Goal: Task Accomplishment & Management: Use online tool/utility

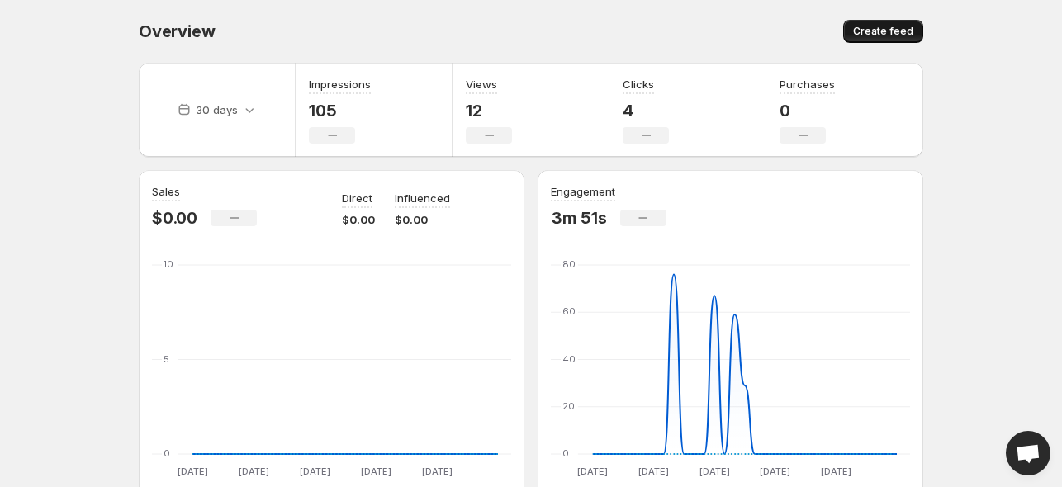
click at [890, 40] on button "Create feed" at bounding box center [883, 31] width 80 height 23
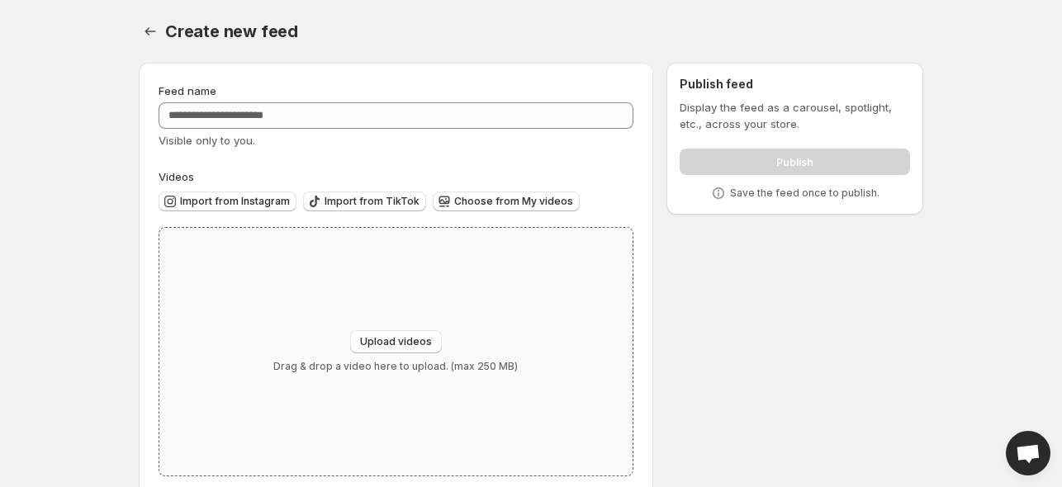
click at [398, 327] on div "Upload videos Drag & drop a video here to upload. (max 250 MB)" at bounding box center [395, 352] width 473 height 248
type input "**********"
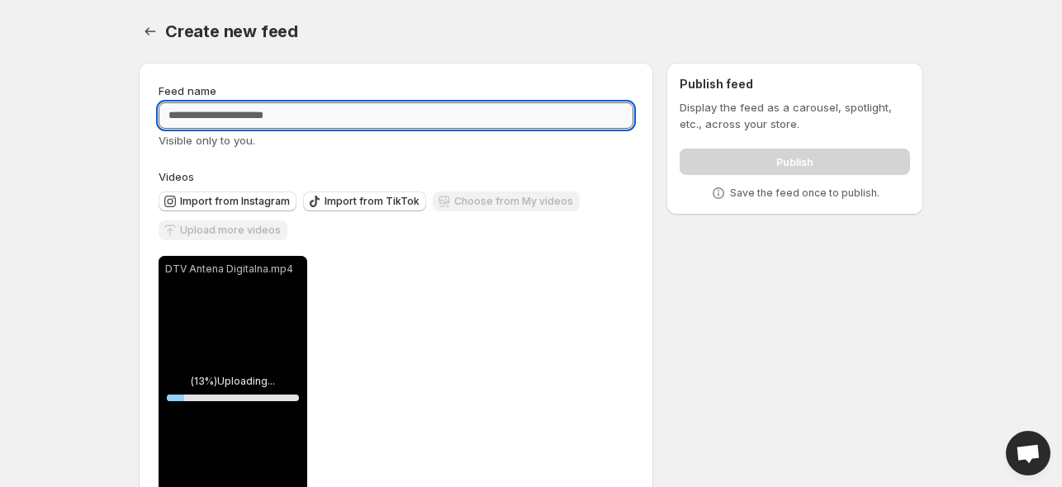
click at [328, 120] on input "Feed name" at bounding box center [395, 115] width 475 height 26
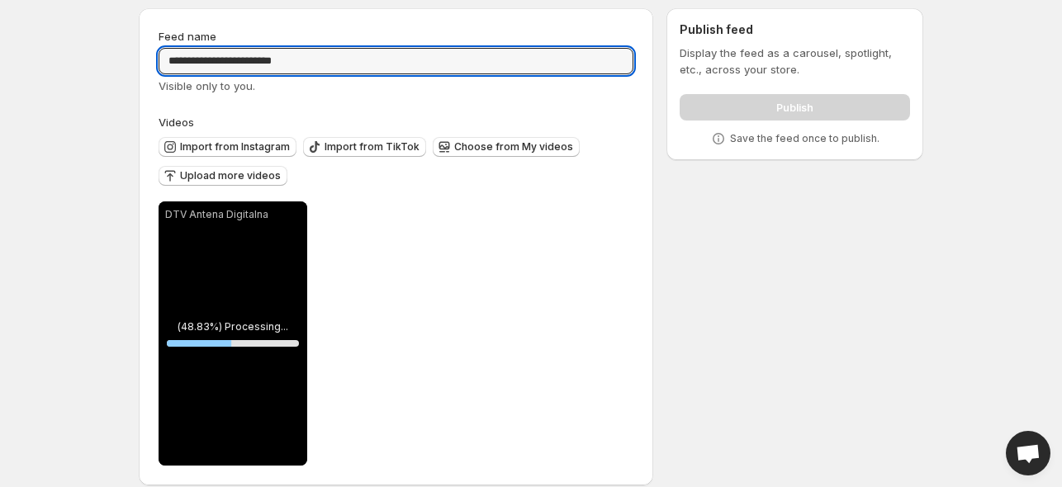
scroll to position [73, 0]
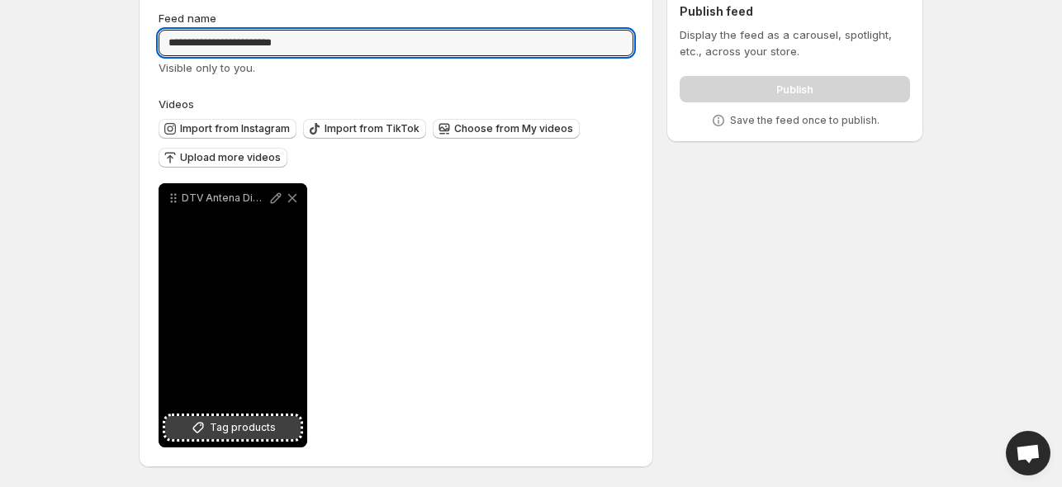
type input "**********"
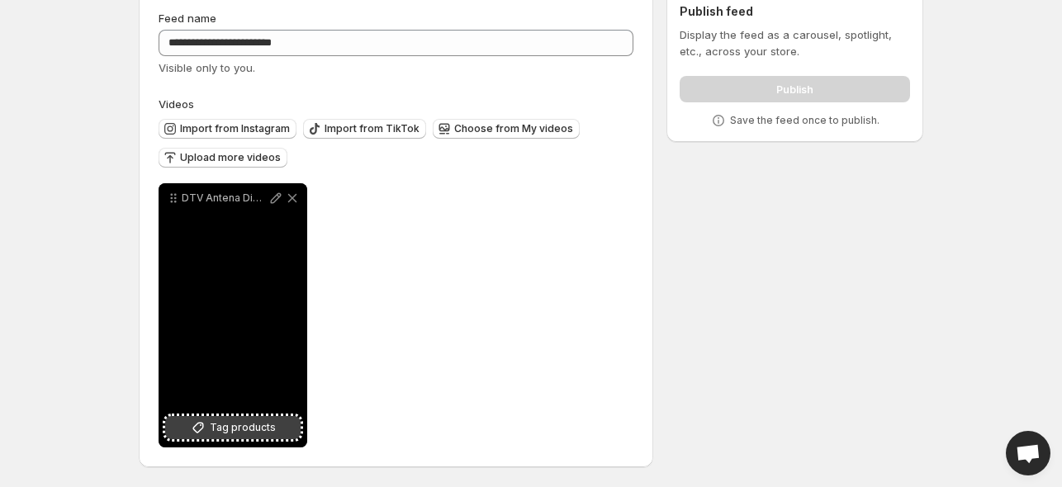
click at [248, 425] on span "Tag products" at bounding box center [243, 427] width 66 height 17
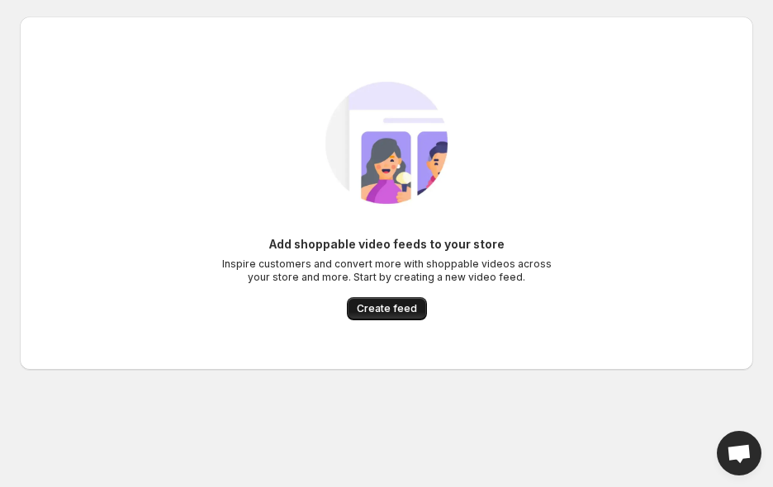
click at [401, 319] on button "Create feed" at bounding box center [387, 308] width 80 height 23
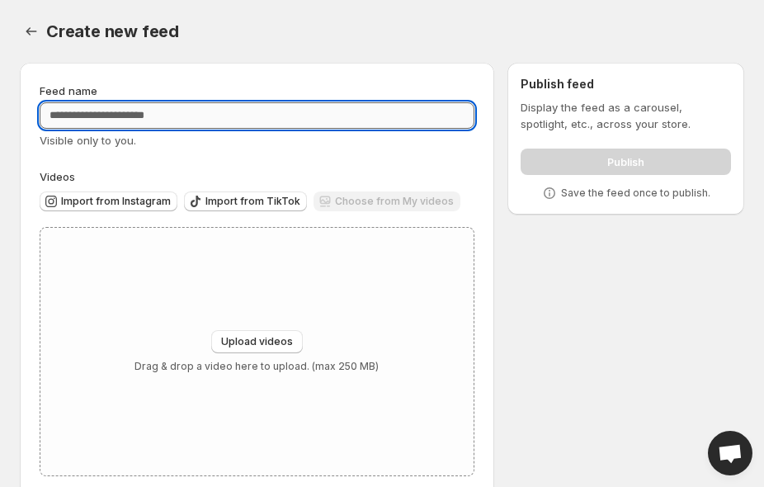
click at [243, 119] on input "Feed name" at bounding box center [257, 115] width 435 height 26
click at [242, 109] on input "**********" at bounding box center [257, 115] width 435 height 26
type input "**********"
click at [258, 345] on span "Upload videos" at bounding box center [257, 341] width 72 height 13
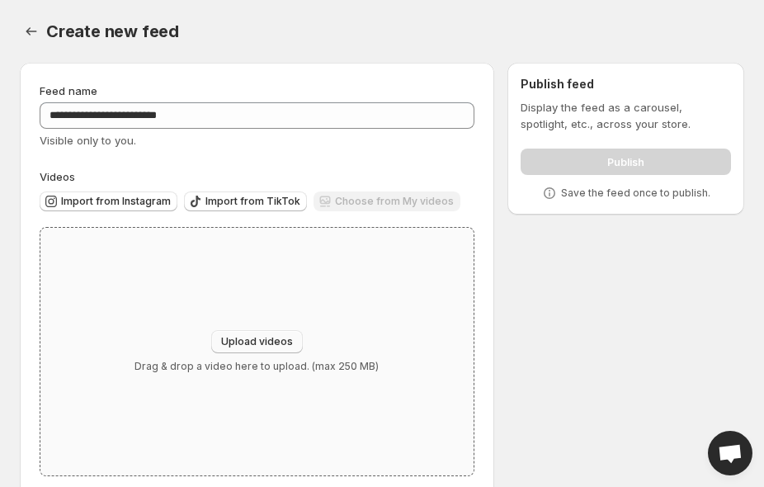
type input "**********"
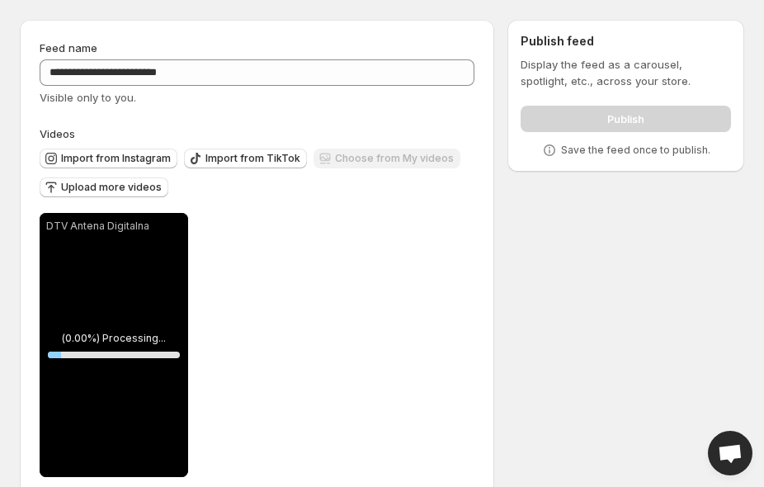
scroll to position [73, 0]
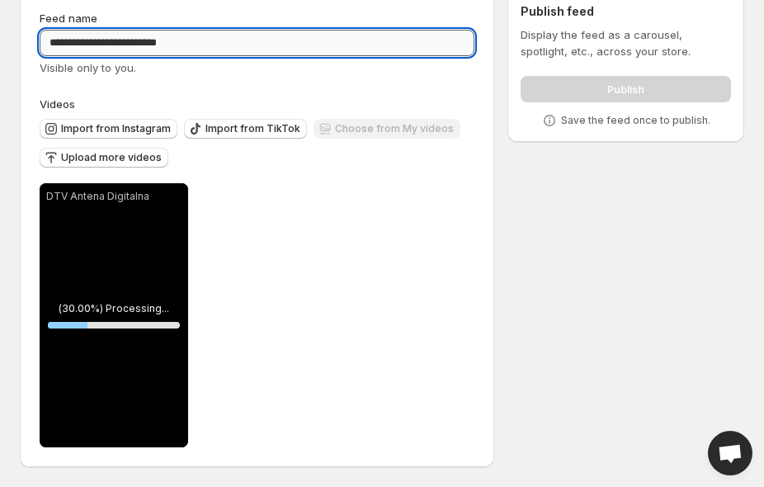
click at [114, 42] on input "**********" at bounding box center [257, 43] width 435 height 26
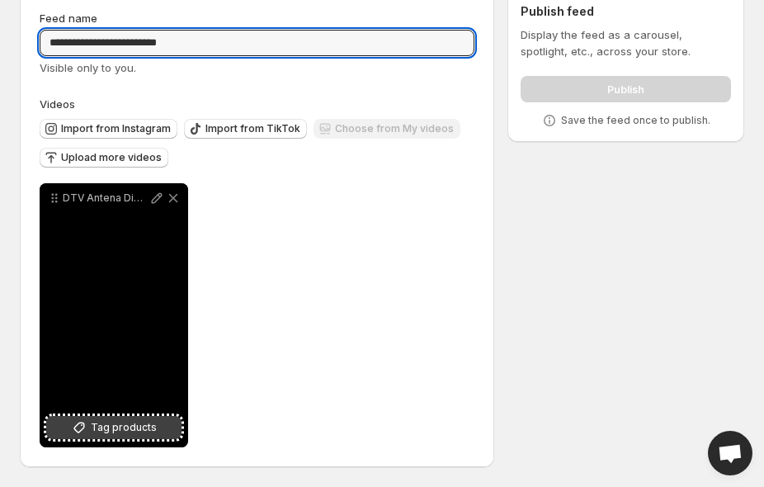
type input "**********"
click at [102, 425] on span "Tag products" at bounding box center [124, 427] width 66 height 17
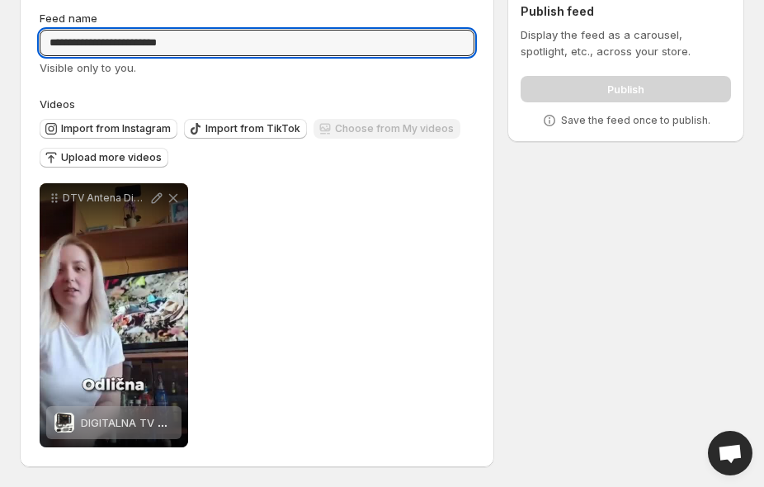
drag, startPoint x: 237, startPoint y: 39, endPoint x: -50, endPoint y: 32, distance: 286.5
click at [0, 32] on html "**********" at bounding box center [382, 170] width 764 height 487
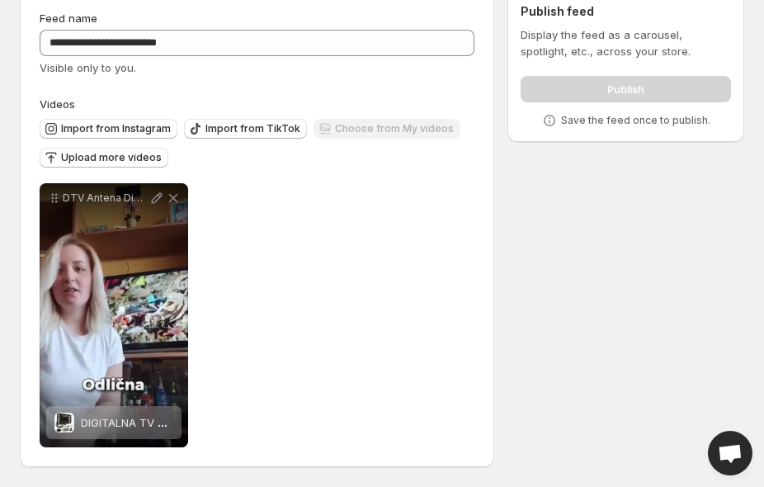
scroll to position [0, 0]
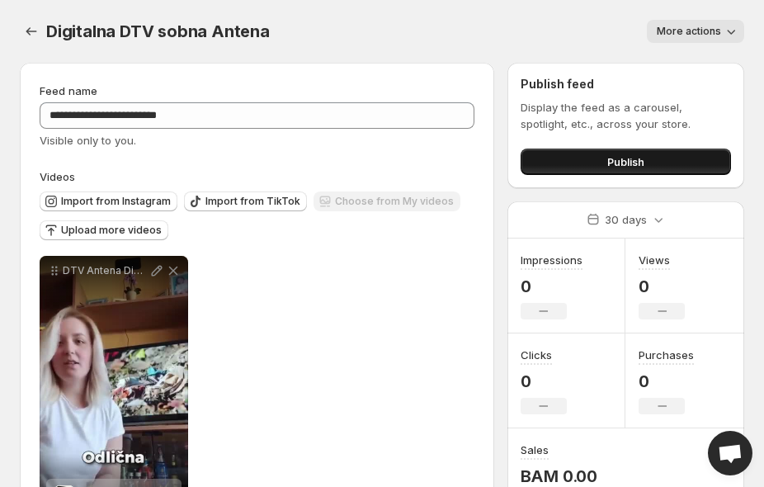
click at [614, 162] on span "Publish" at bounding box center [626, 162] width 37 height 17
click at [412, 303] on div "**********" at bounding box center [257, 388] width 435 height 264
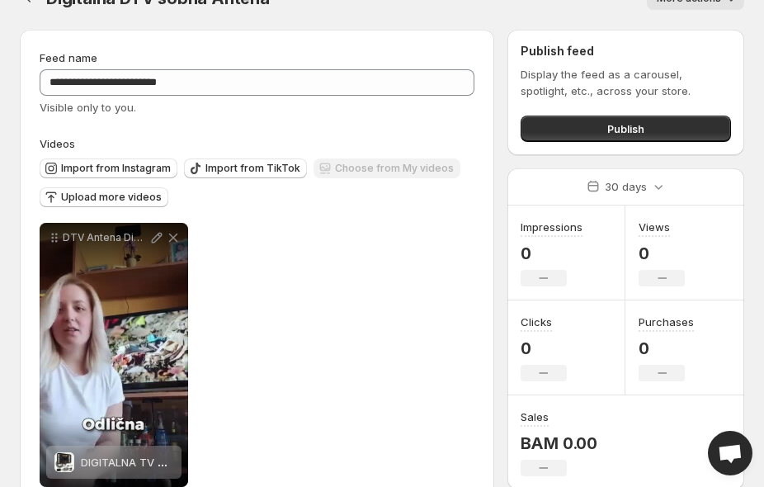
scroll to position [73, 0]
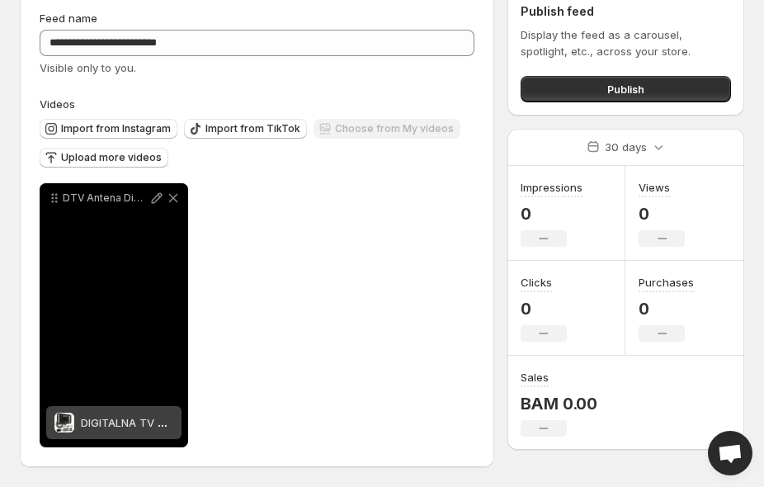
click at [163, 424] on span "DIGITALNA TV SOBNA ANTENA" at bounding box center [160, 422] width 159 height 13
click at [154, 197] on icon at bounding box center [157, 198] width 17 height 17
click at [115, 433] on div "DIGITALNA TV SOBNA ANTENA" at bounding box center [127, 422] width 92 height 33
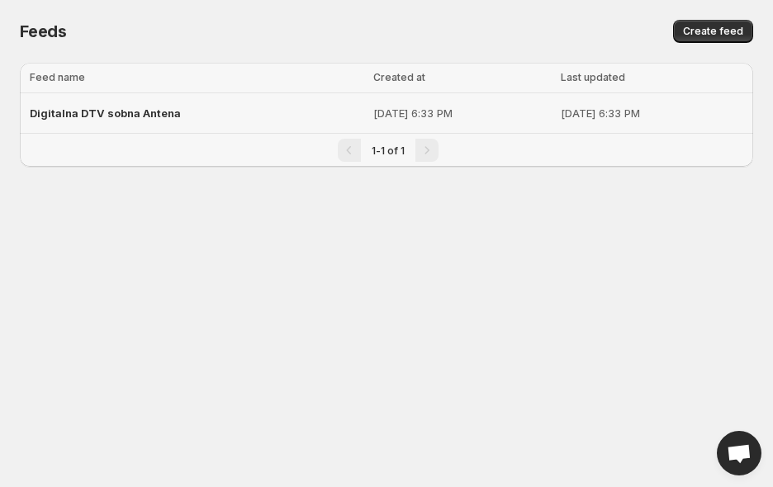
click at [368, 123] on td "[DATE] 6:33 PM" at bounding box center [461, 113] width 187 height 40
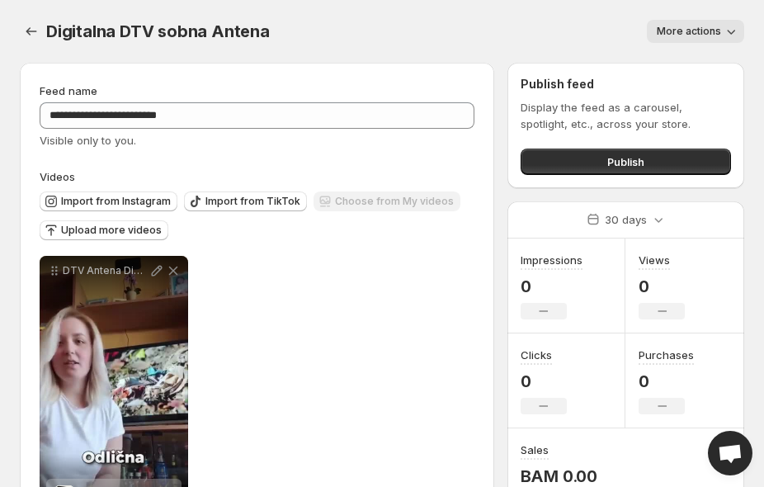
click at [406, 269] on div "**********" at bounding box center [257, 388] width 435 height 264
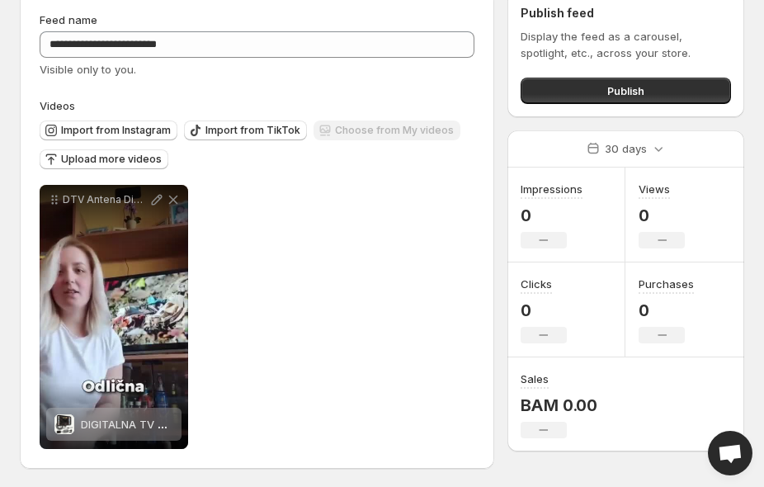
scroll to position [73, 0]
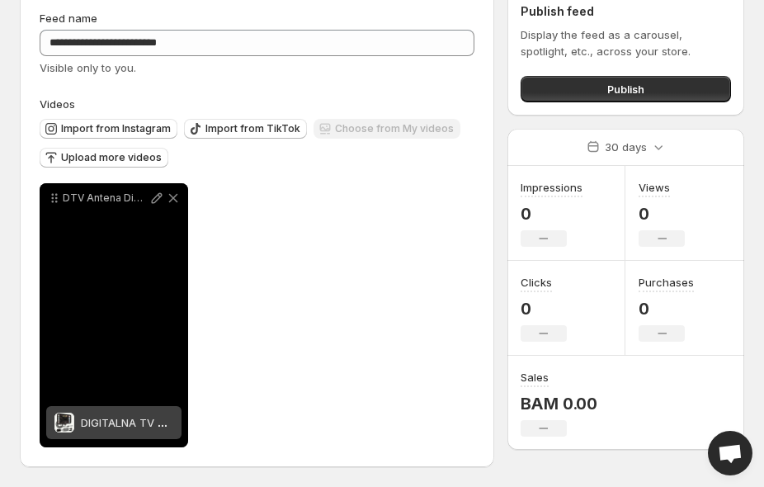
click at [165, 428] on span "DIGITALNA TV SOBNA ANTENA" at bounding box center [160, 422] width 159 height 13
click at [134, 287] on div "DTV Antena Digitalna" at bounding box center [114, 315] width 149 height 264
click at [111, 420] on span "DIGITALNA TV SOBNA ANTENA" at bounding box center [160, 422] width 159 height 13
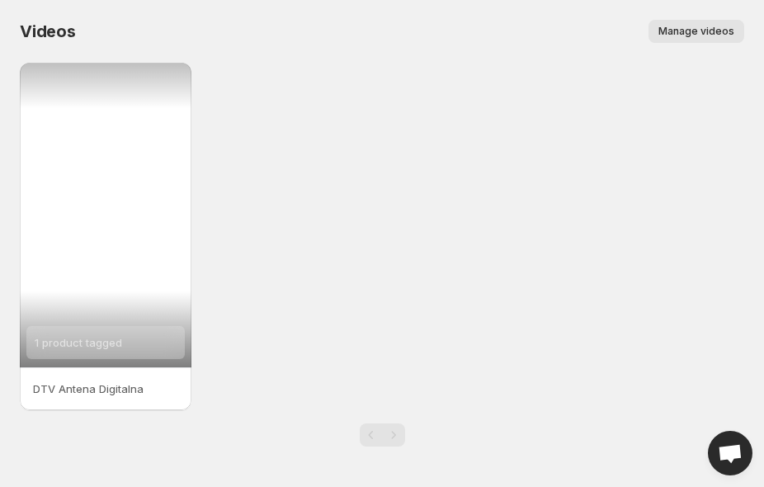
click at [102, 349] on div "1 product tagged" at bounding box center [79, 342] width 88 height 33
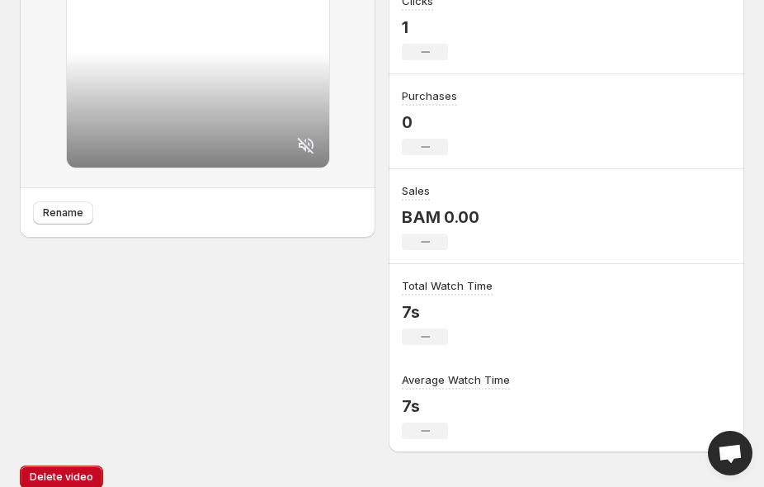
scroll to position [391, 0]
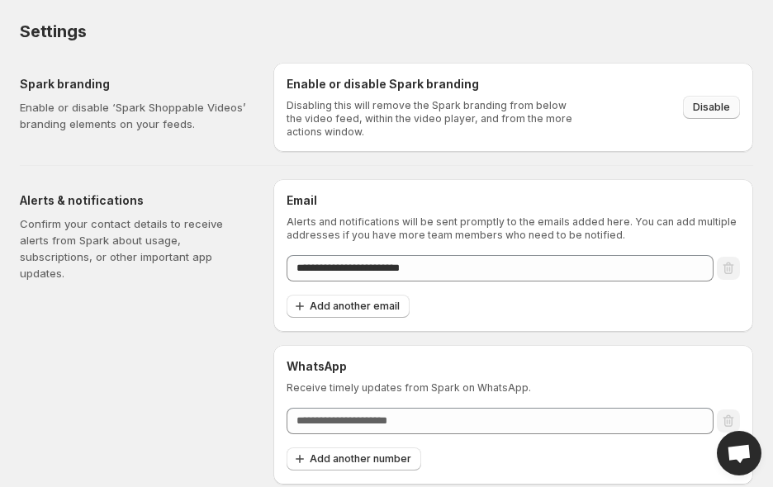
click at [720, 106] on span "Disable" at bounding box center [711, 107] width 37 height 13
click at [708, 160] on div "**********" at bounding box center [380, 267] width 746 height 435
click at [76, 438] on div "Alerts & notifications Confirm your contact details to receive alerts from Spar…" at bounding box center [140, 331] width 240 height 305
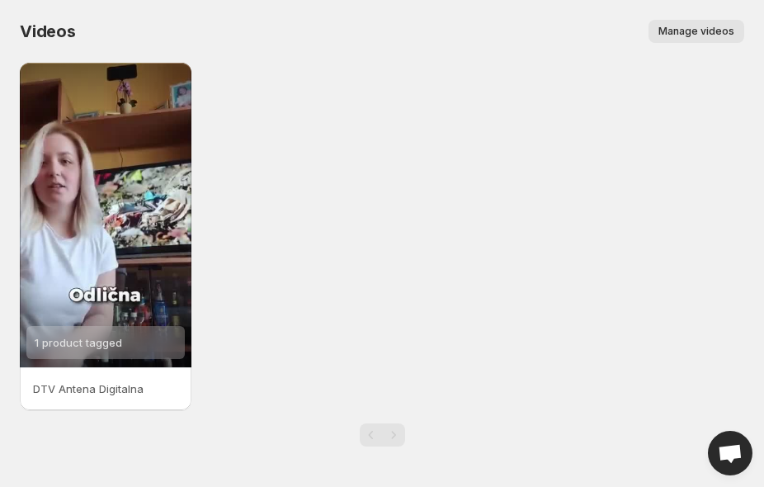
click at [682, 32] on span "Manage videos" at bounding box center [697, 31] width 76 height 13
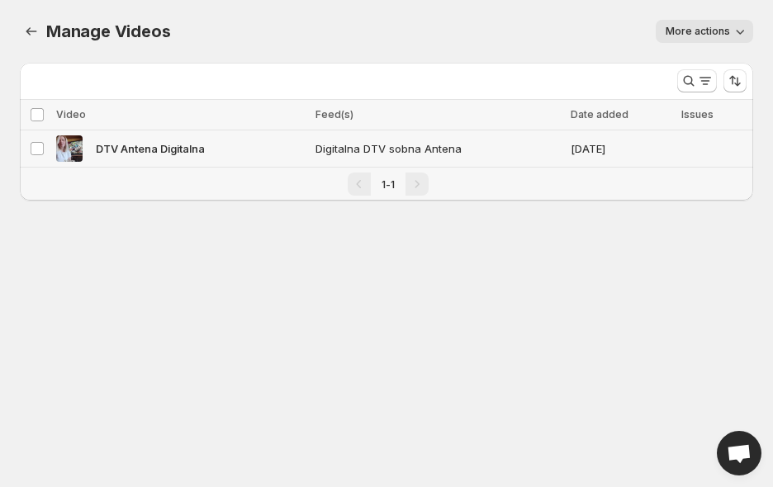
click at [442, 149] on span "Digitalna DTV sobna Antena" at bounding box center [437, 148] width 245 height 17
click at [737, 32] on icon "button" at bounding box center [740, 32] width 8 height 5
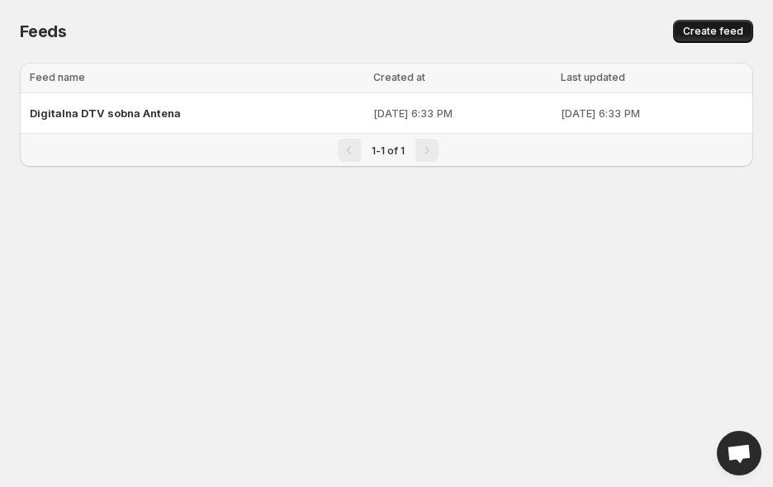
click at [708, 26] on span "Create feed" at bounding box center [713, 31] width 60 height 13
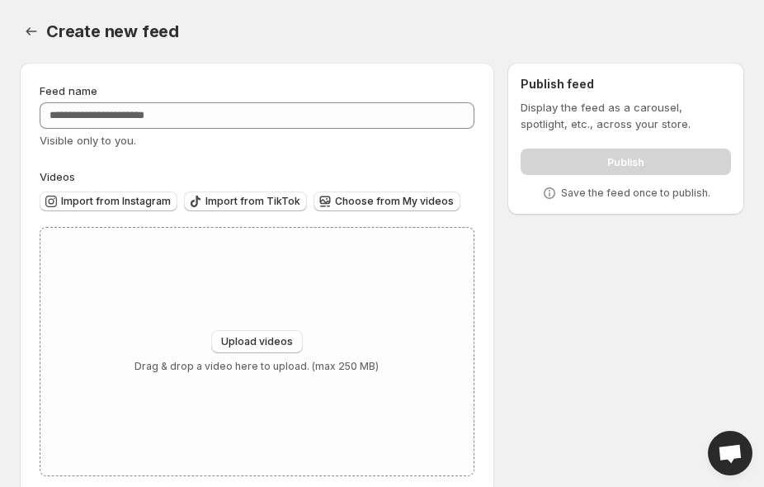
click at [563, 351] on div "Feed name Visible only to you. Videos Import from Instagram Import from TikTok …" at bounding box center [376, 283] width 738 height 466
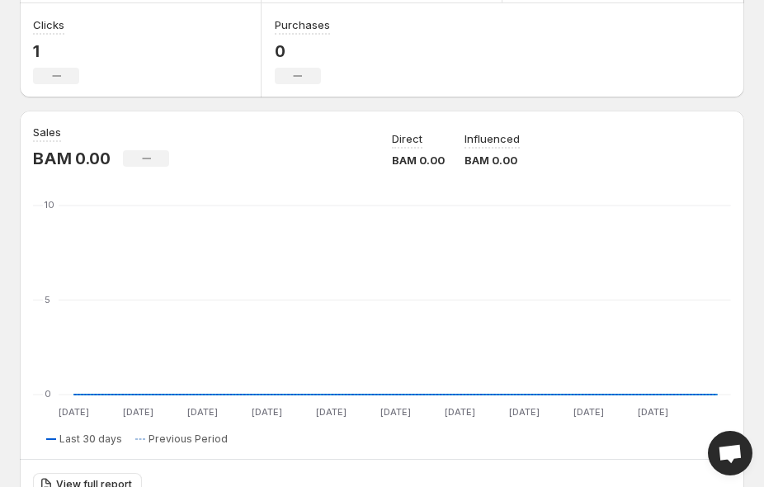
scroll to position [298, 0]
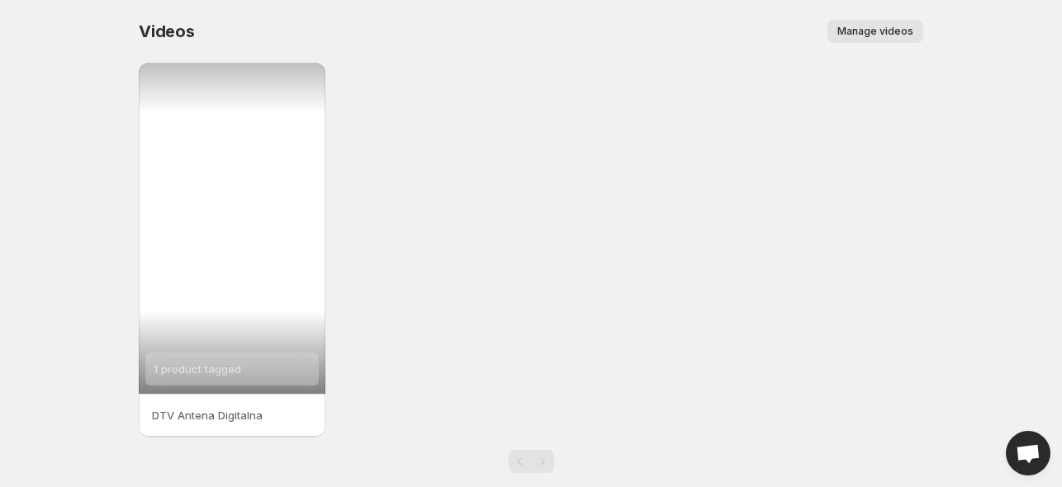
click at [212, 368] on span "1 product tagged" at bounding box center [198, 368] width 88 height 13
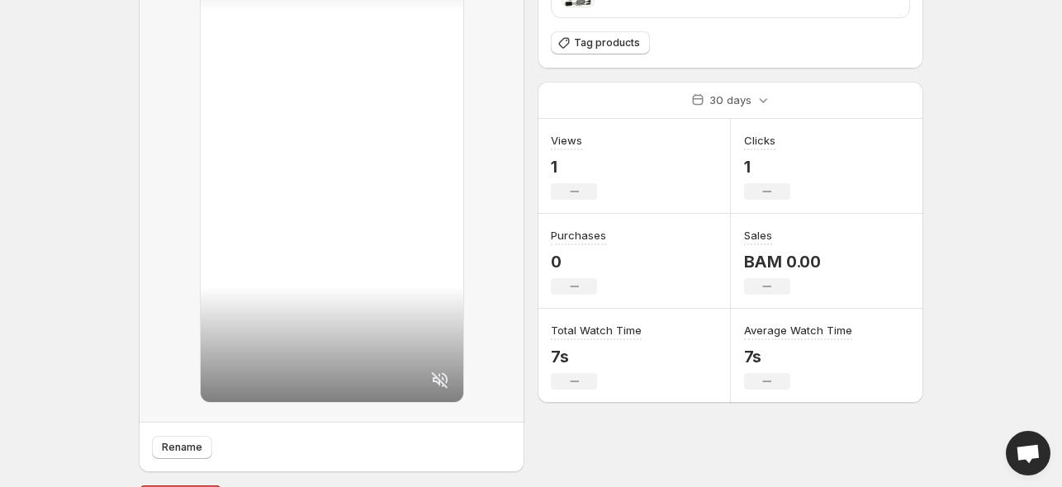
scroll to position [145, 0]
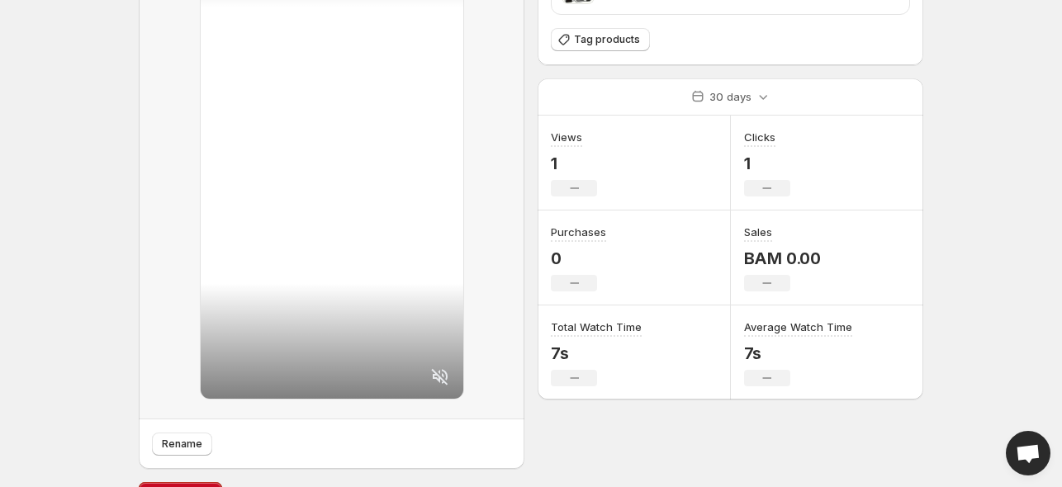
click at [381, 232] on div at bounding box center [332, 168] width 263 height 461
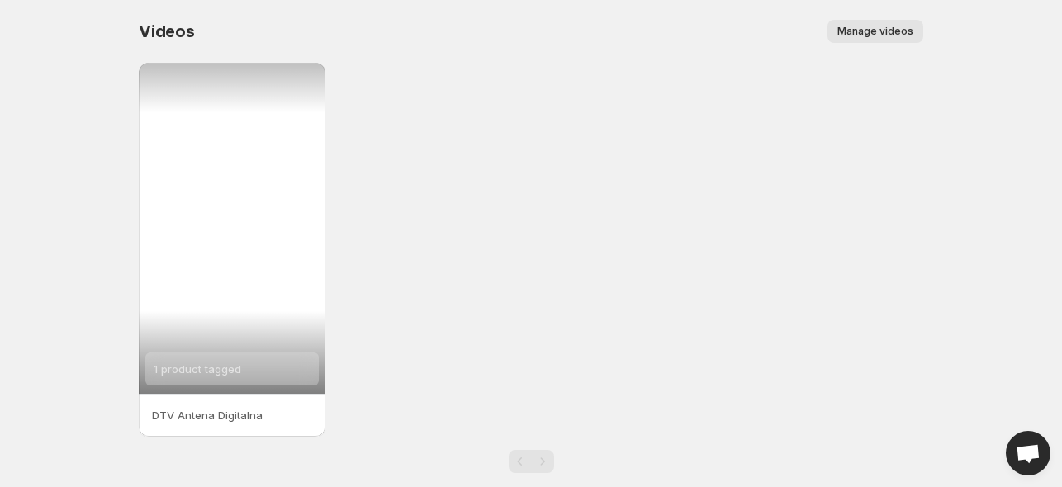
click at [222, 379] on div "1 product tagged" at bounding box center [198, 368] width 88 height 33
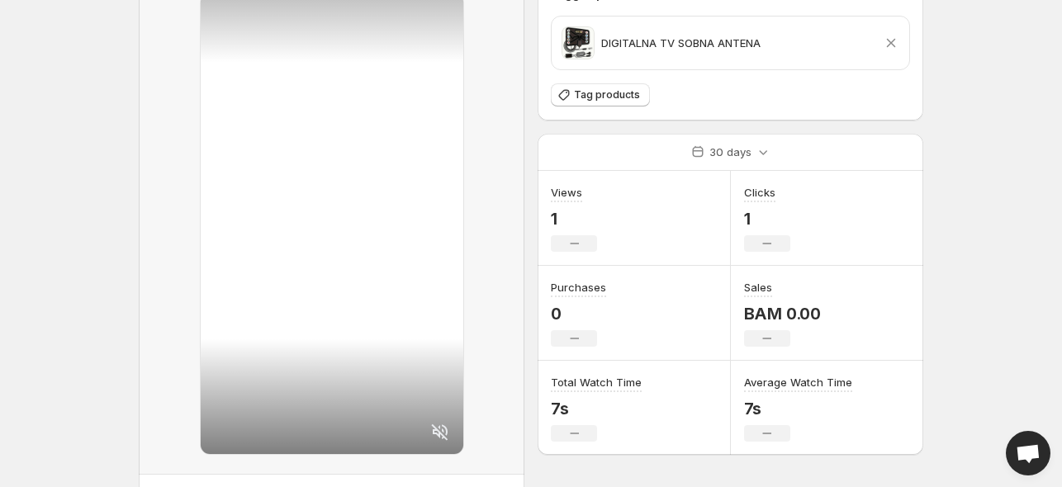
scroll to position [140, 0]
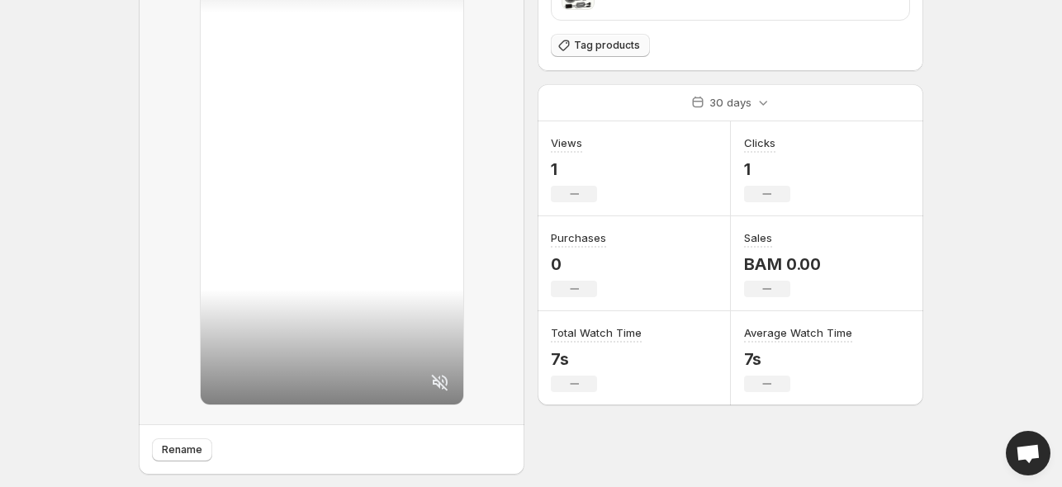
click at [616, 54] on button "Tag products" at bounding box center [600, 45] width 99 height 23
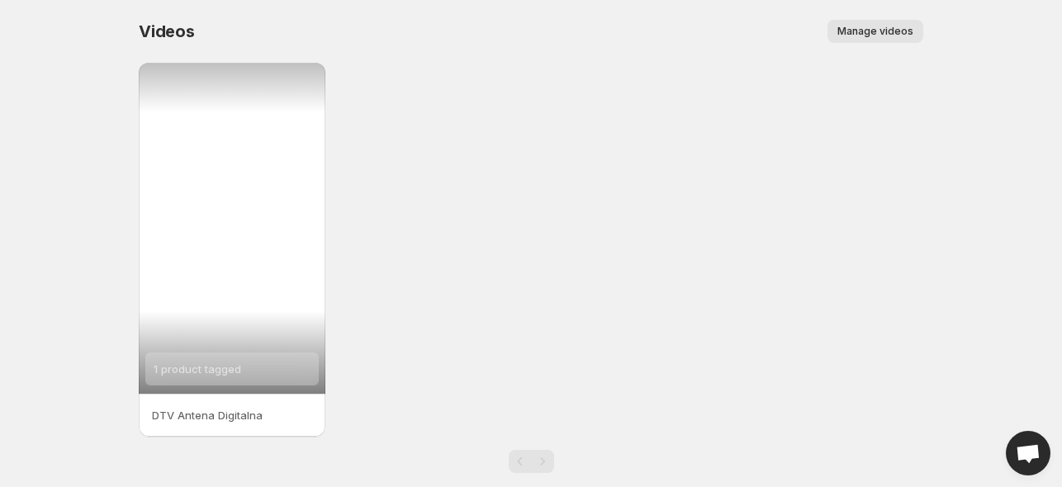
click at [258, 365] on div "1 product tagged" at bounding box center [231, 368] width 173 height 33
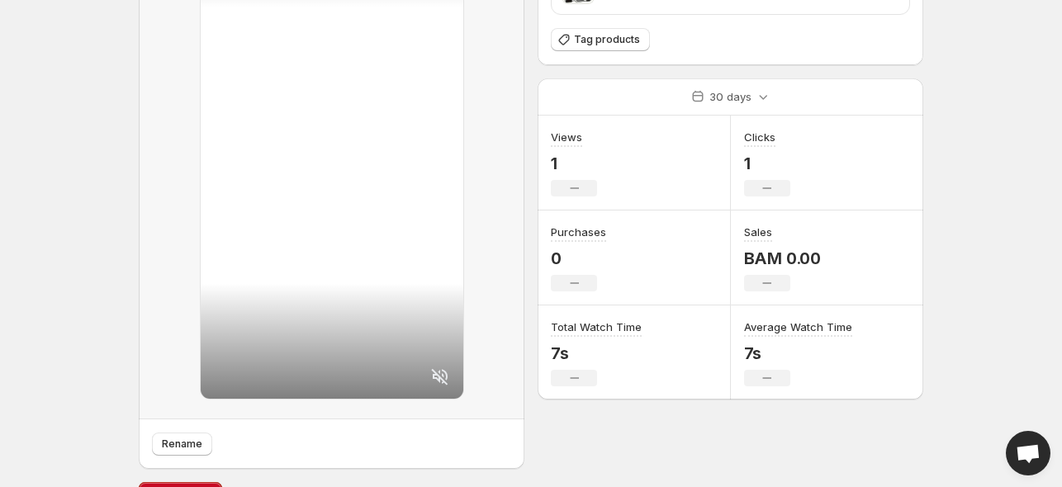
scroll to position [179, 0]
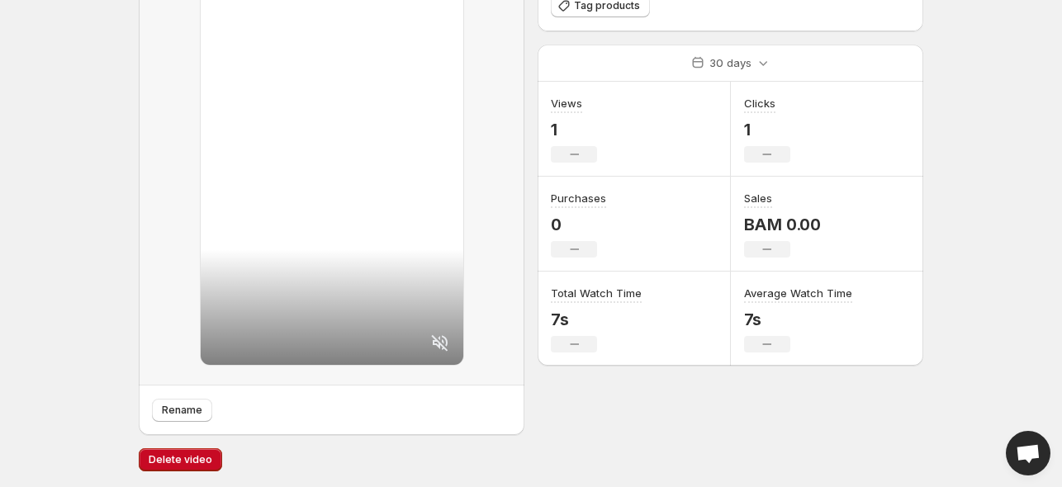
click at [367, 323] on div at bounding box center [332, 134] width 263 height 461
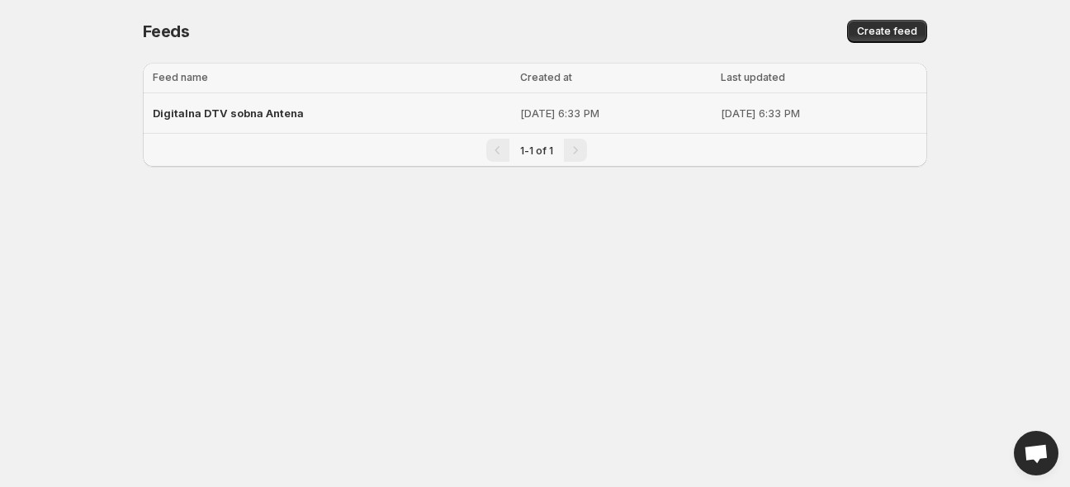
click at [330, 120] on div "Digitalna DTV sobna Antena" at bounding box center [331, 113] width 357 height 30
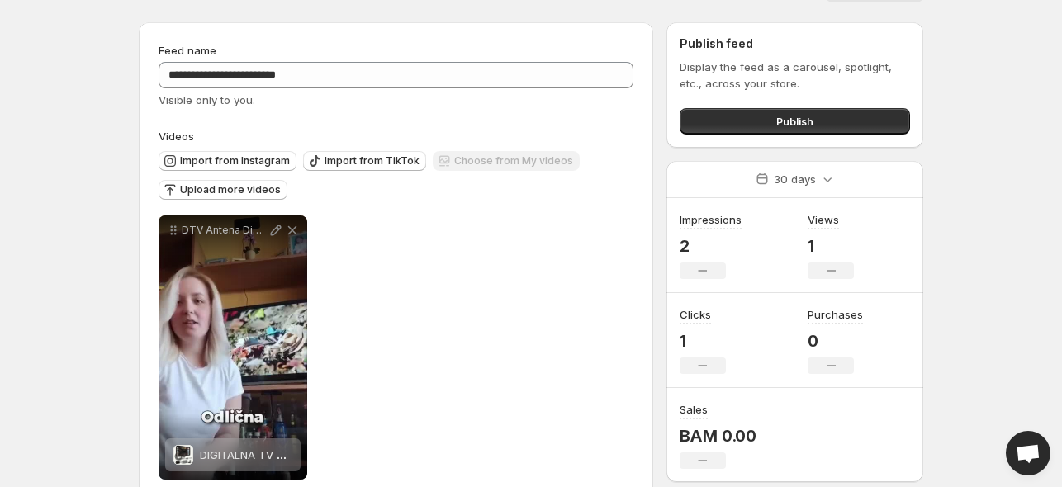
scroll to position [73, 0]
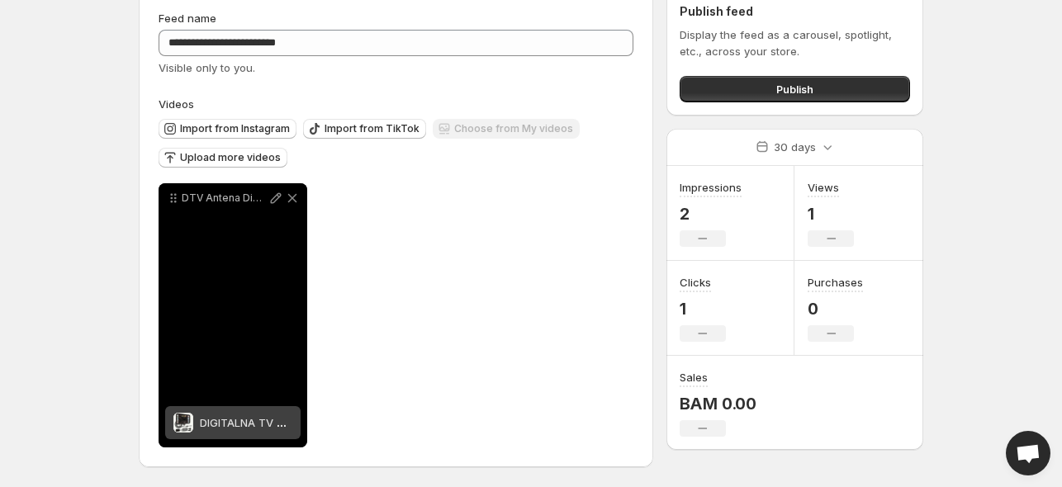
click at [234, 258] on div "DTV Antena Digitalna" at bounding box center [232, 315] width 149 height 264
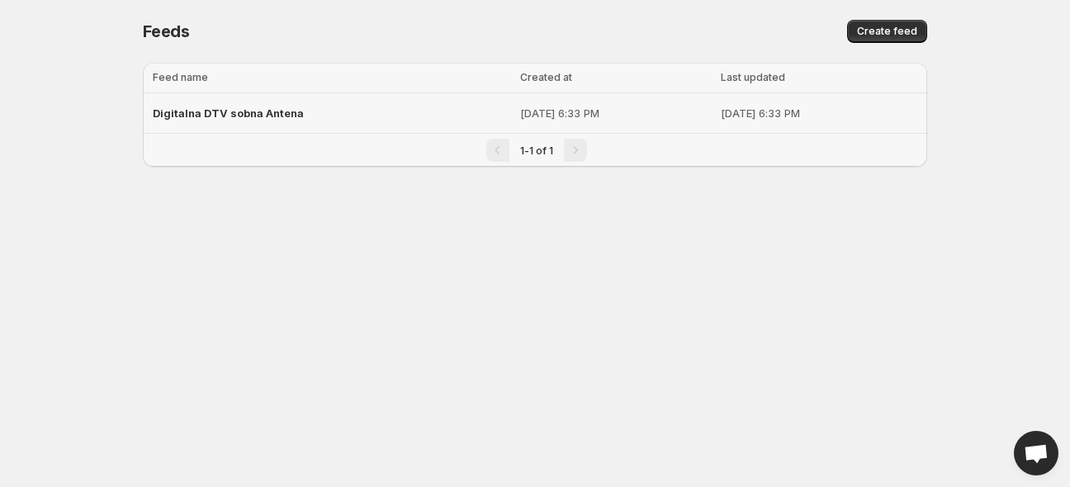
click at [287, 111] on span "Digitalna DTV sobna Antena" at bounding box center [228, 112] width 151 height 13
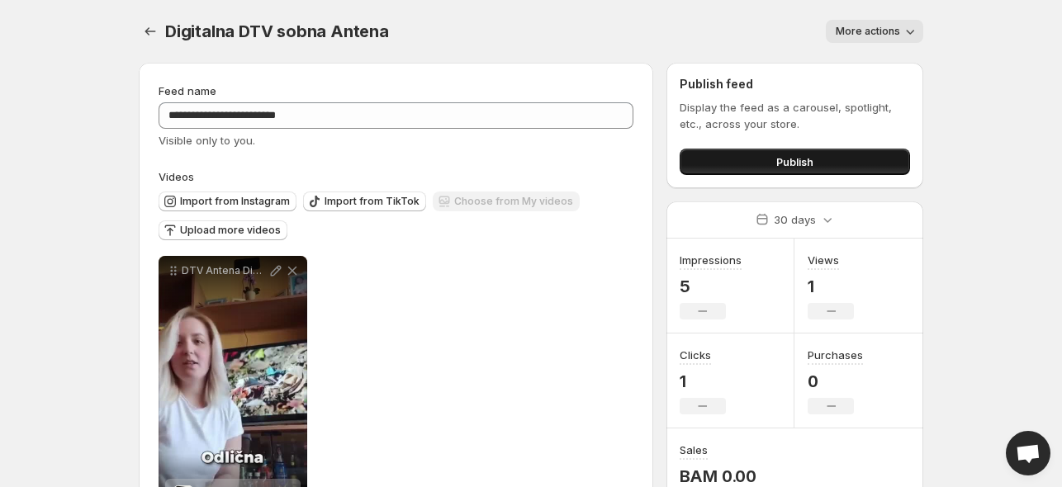
click at [723, 161] on button "Publish" at bounding box center [794, 162] width 230 height 26
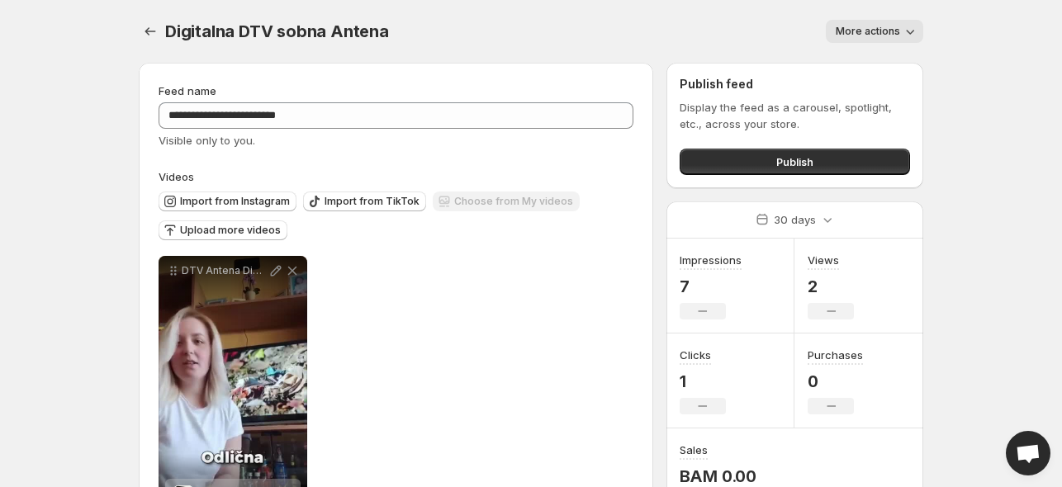
click at [376, 369] on div "**********" at bounding box center [395, 388] width 475 height 264
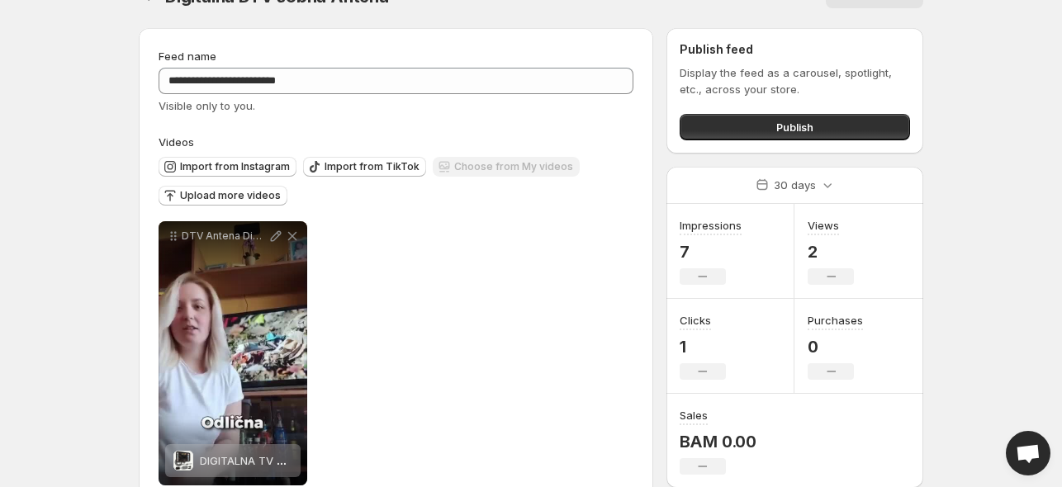
scroll to position [73, 0]
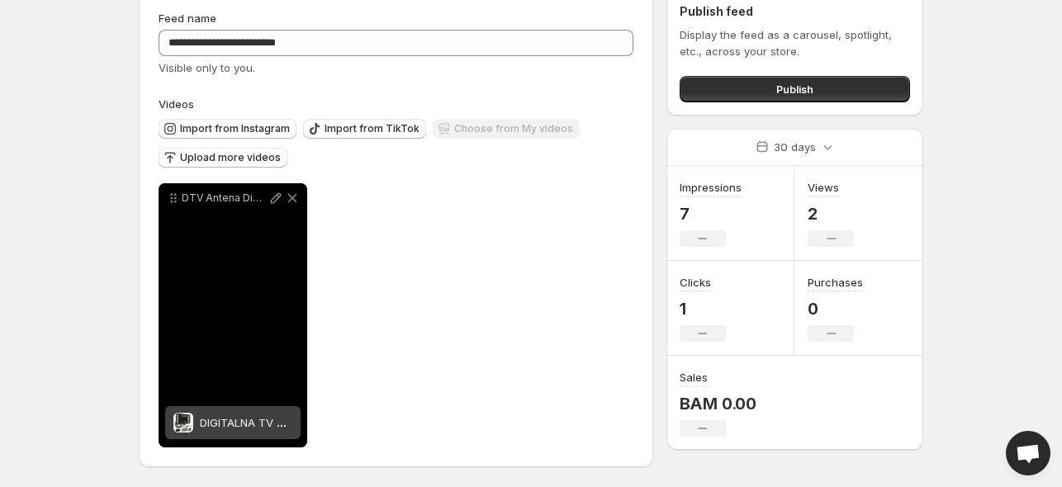
click at [253, 391] on div "DTV Antena Digitalna" at bounding box center [232, 315] width 149 height 264
click at [254, 348] on div "DTV Antena Digitalna" at bounding box center [232, 315] width 149 height 264
click at [229, 416] on span "DIGITALNA TV SOBNA ANTENA" at bounding box center [279, 422] width 159 height 13
click at [264, 420] on span "DIGITALNA TV SOBNA ANTENA" at bounding box center [279, 422] width 159 height 13
click at [282, 426] on span "DIGITALNA TV SOBNA ANTENA" at bounding box center [279, 422] width 159 height 13
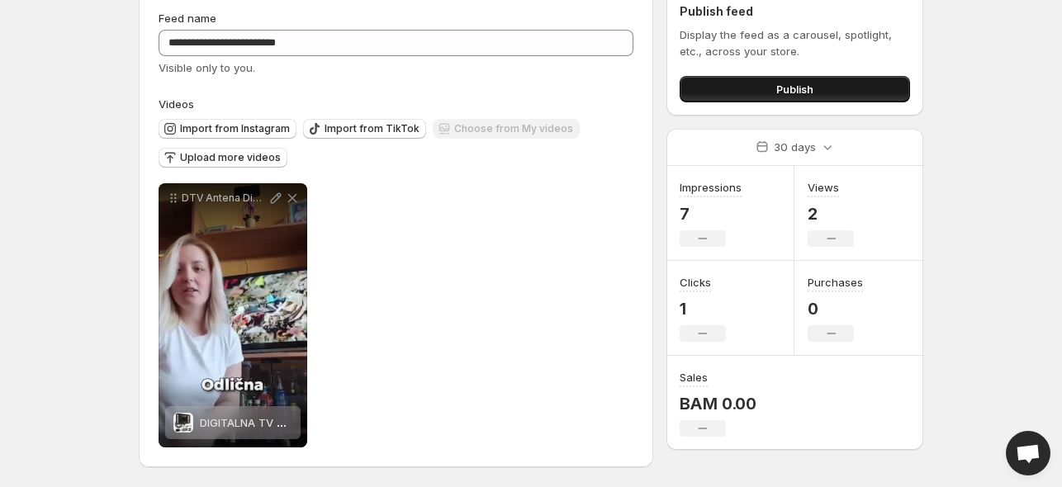
click at [800, 92] on span "Publish" at bounding box center [794, 89] width 37 height 17
